Goal: Find specific page/section: Find specific page/section

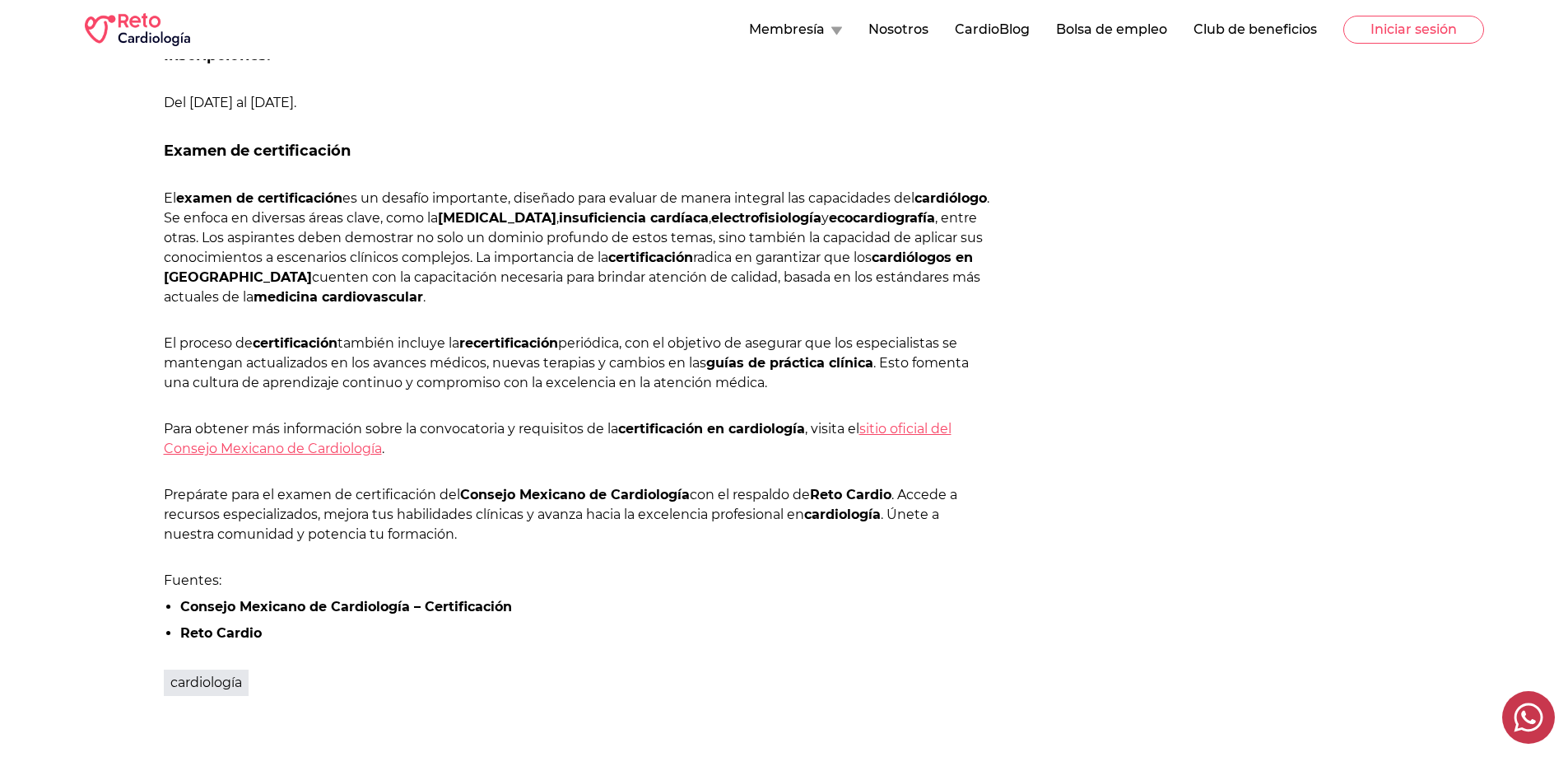
scroll to position [1236, 0]
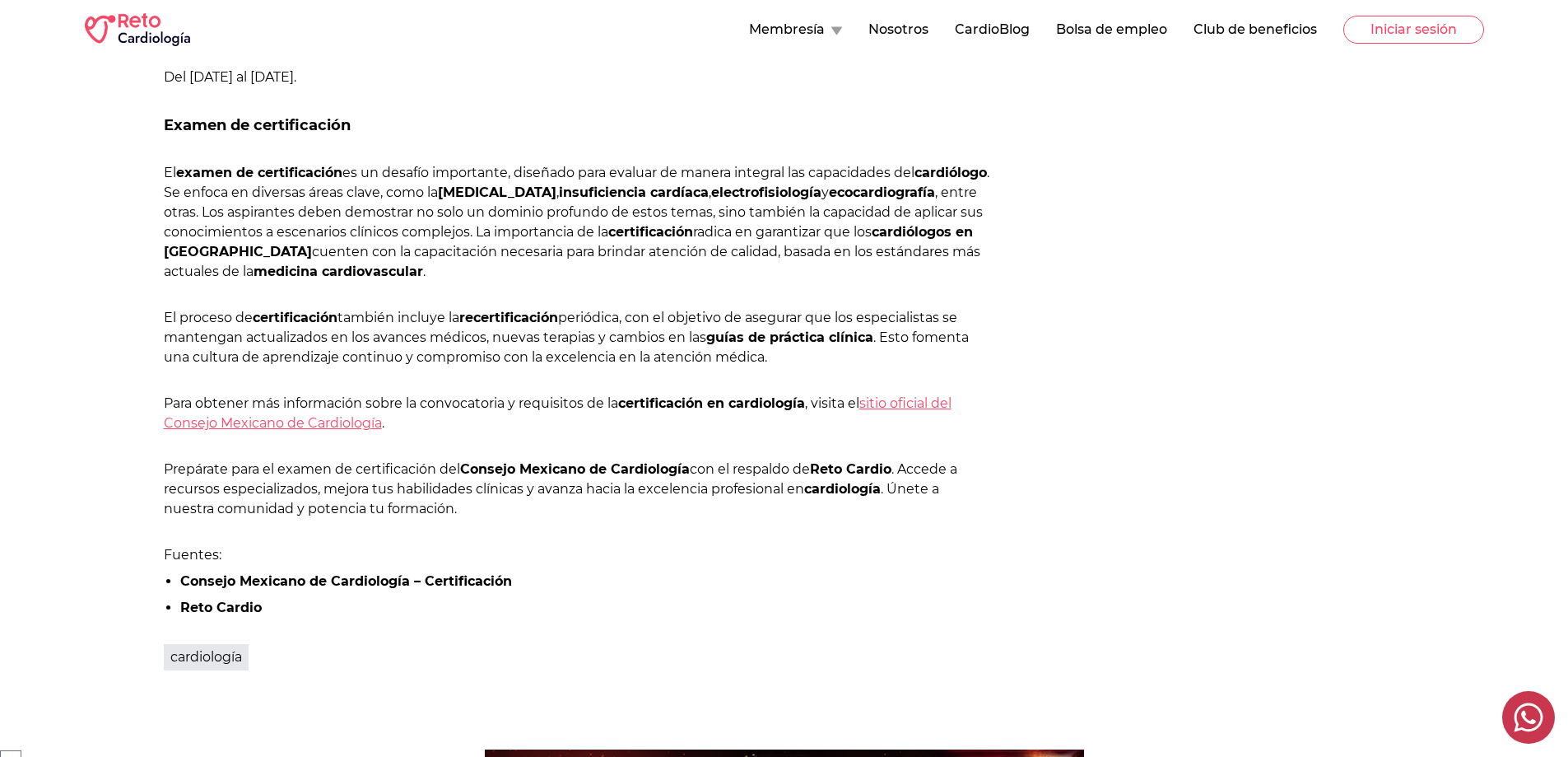
click at [195, 608] on strong "Reto Cardio" at bounding box center [221, 607] width 82 height 16
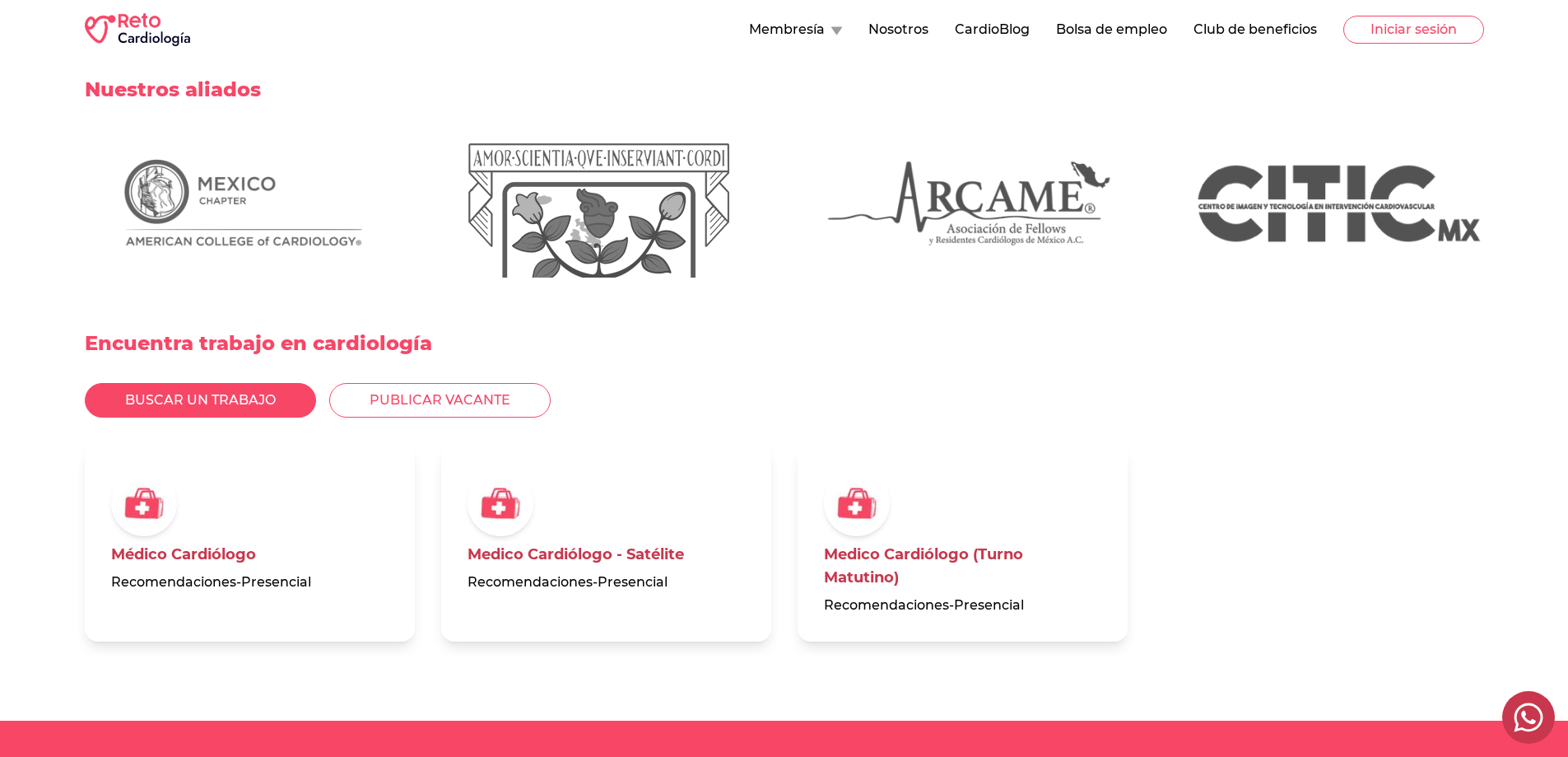
scroll to position [3870, 0]
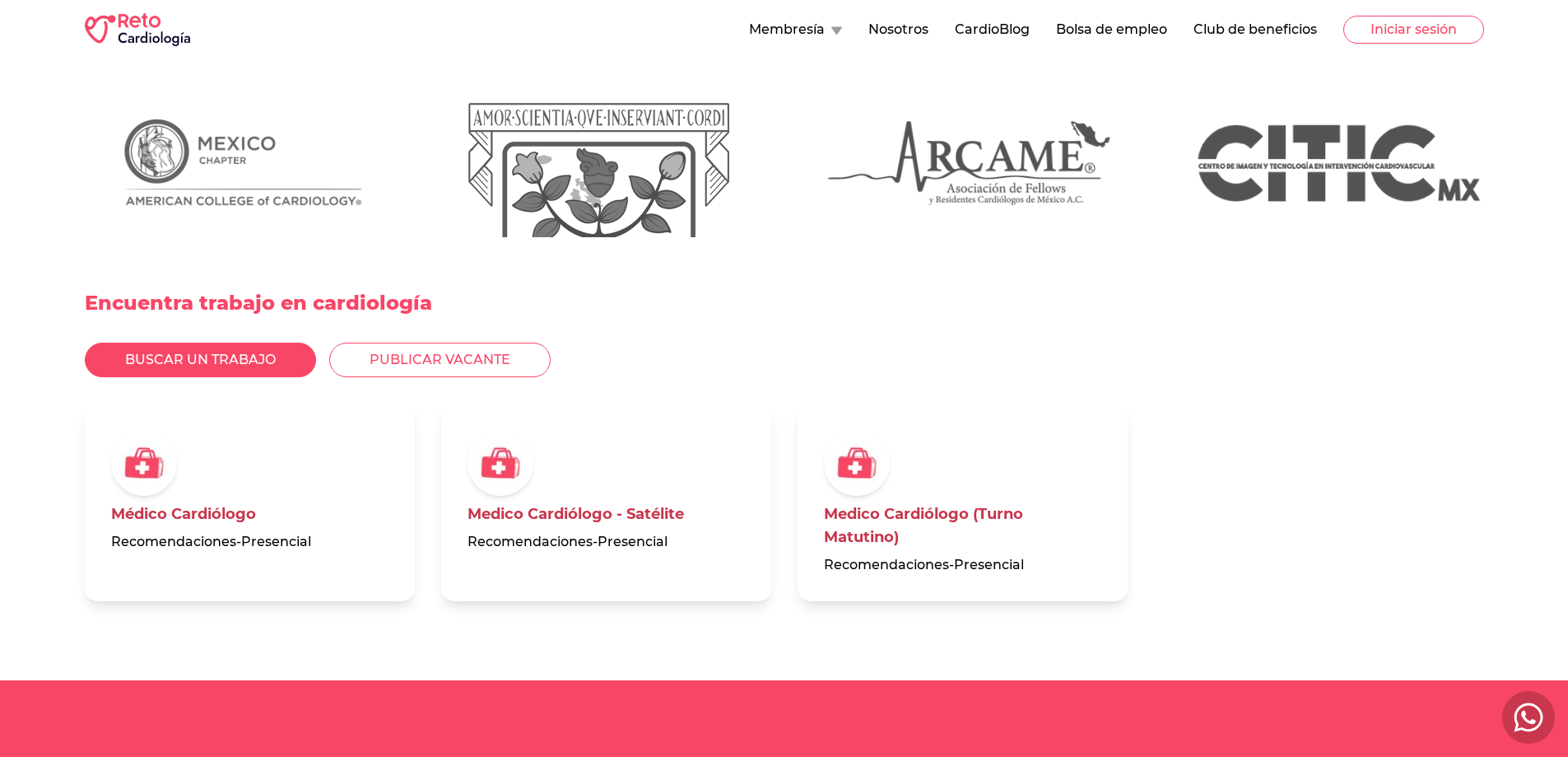
click at [153, 523] on link "Médico Cardiólogo" at bounding box center [184, 513] width 145 height 18
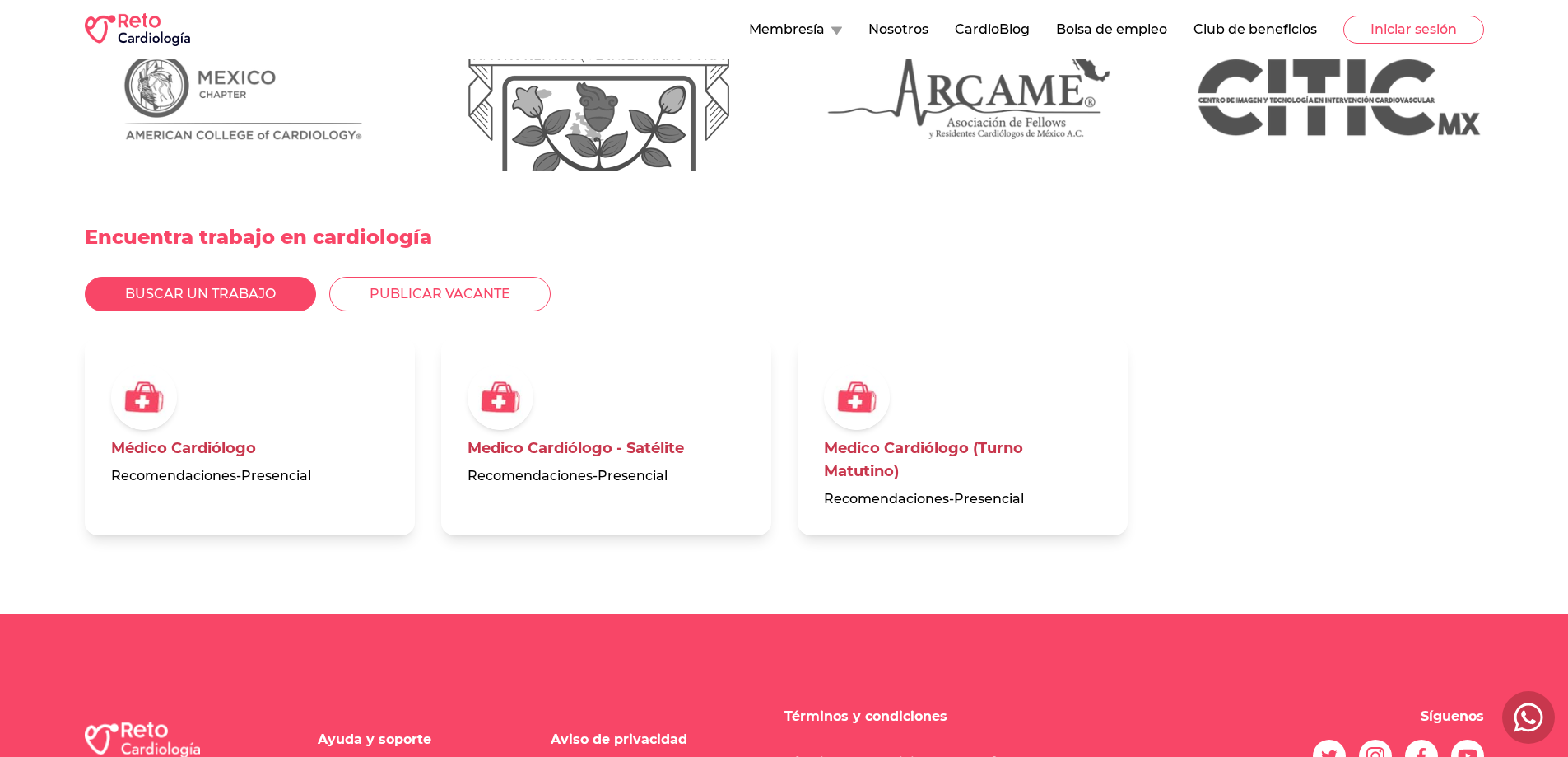
scroll to position [4035, 0]
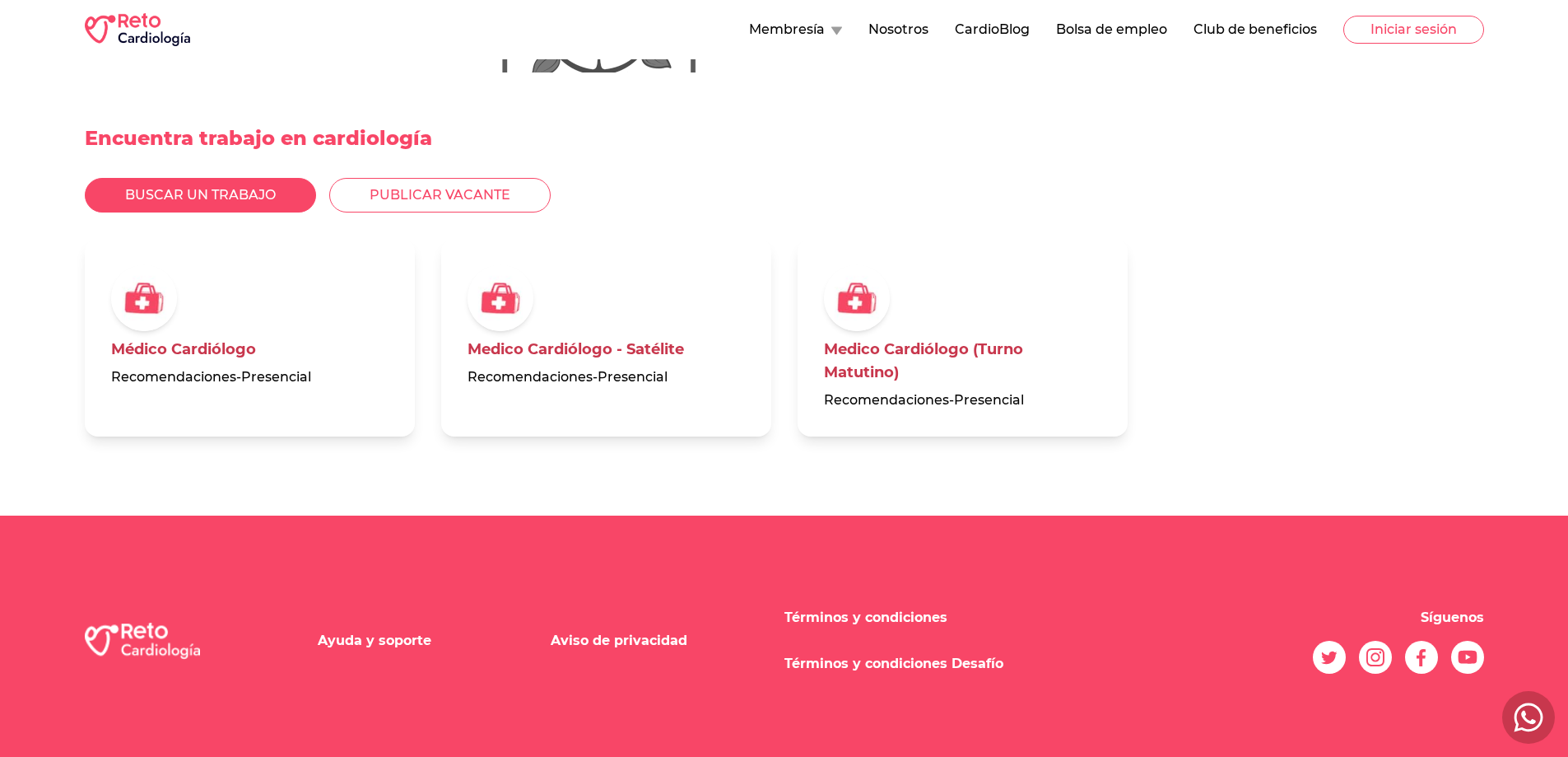
click at [932, 365] on h3 "Medico Cardiólogo (Turno Matutino)" at bounding box center [962, 360] width 277 height 46
click at [930, 355] on link "Medico Cardiólogo (Turno Matutino)" at bounding box center [924, 361] width 199 height 41
